Goal: Book appointment/travel/reservation

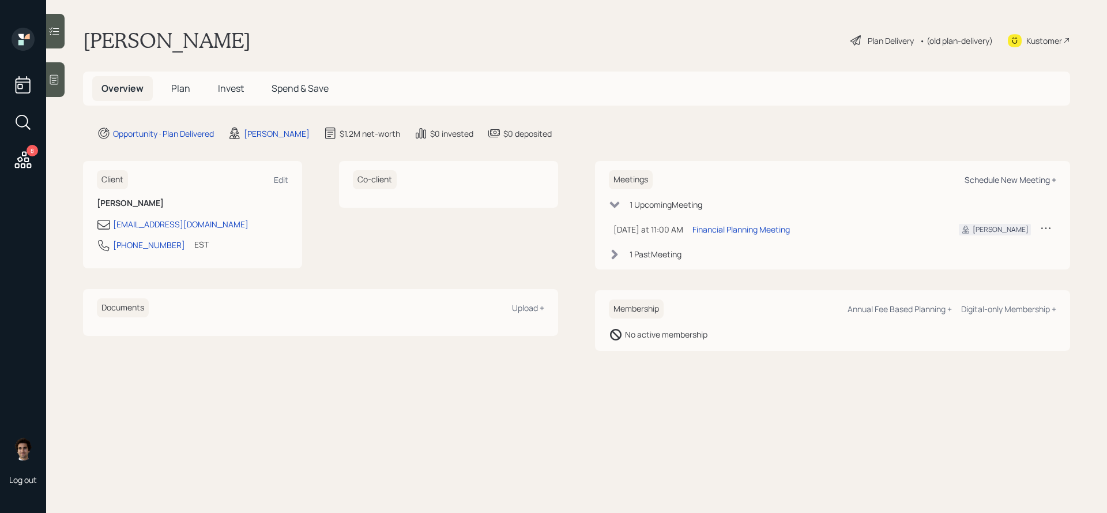
click at [969, 177] on div "Schedule New Meeting +" at bounding box center [1011, 179] width 92 height 11
select select "59554aeb-d739-4552-90b9-0d27d70b4bf7"
